Goal: Information Seeking & Learning: Learn about a topic

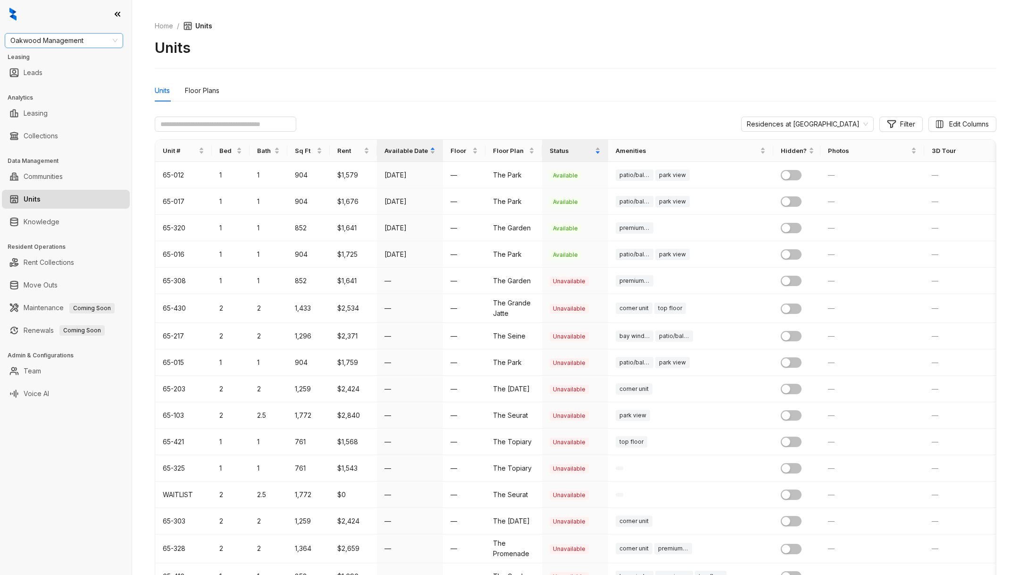
click at [49, 42] on span "Oakwood Management" at bounding box center [63, 40] width 107 height 14
type input "***"
click at [59, 57] on div "Assett Management" at bounding box center [63, 59] width 103 height 10
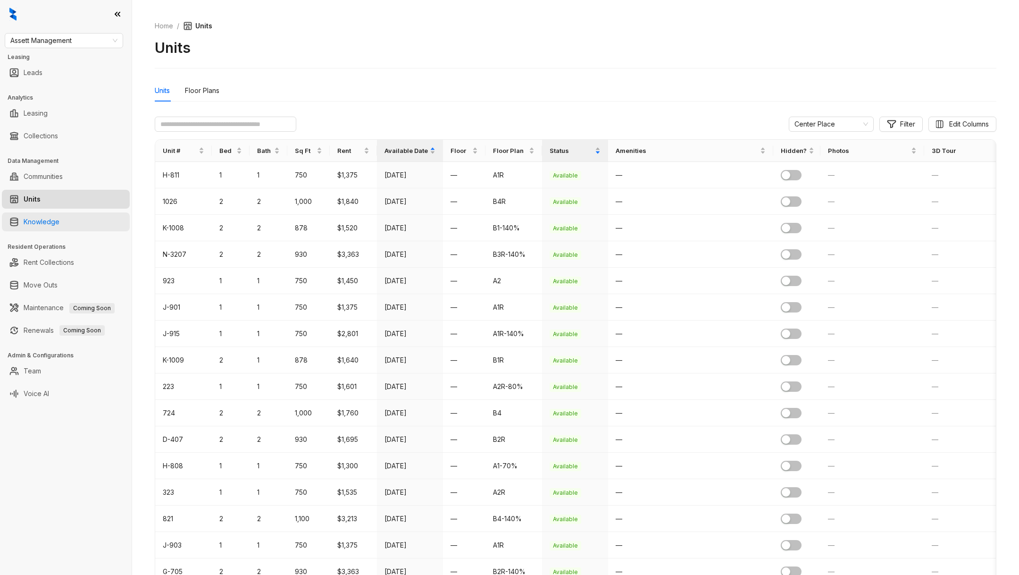
click at [58, 221] on link "Knowledge" at bounding box center [42, 221] width 36 height 19
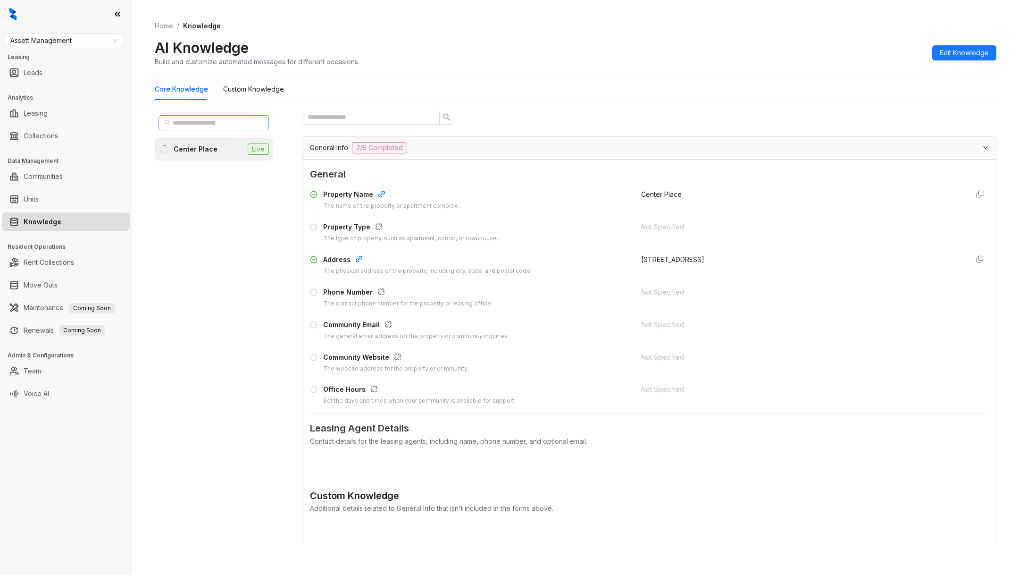
scroll to position [40, 0]
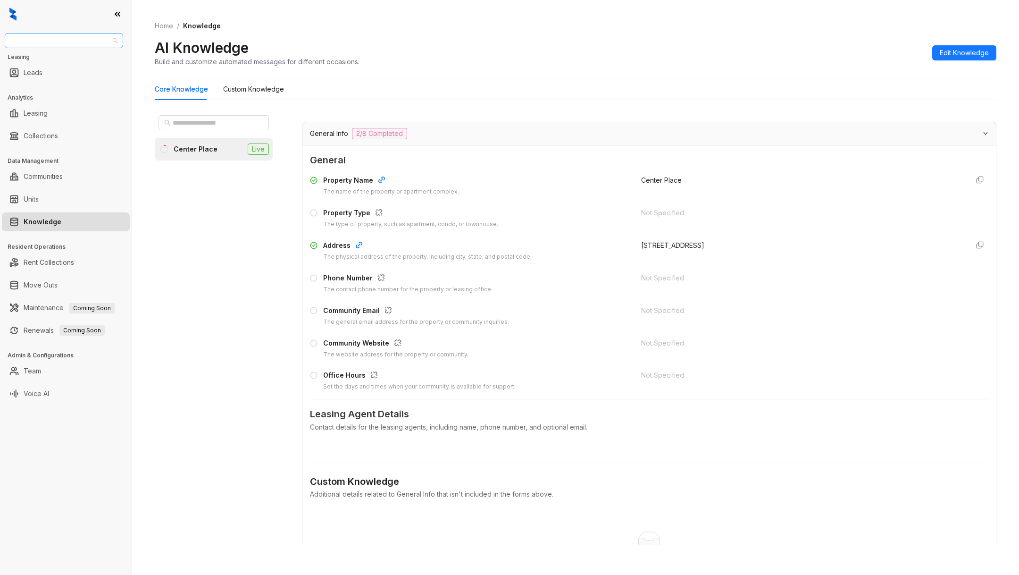
click at [73, 40] on span "Assett Management" at bounding box center [63, 40] width 107 height 14
